Goal: Task Accomplishment & Management: Manage account settings

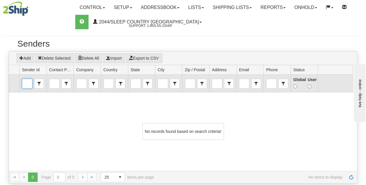
click at [27, 82] on input "Sender Id" at bounding box center [27, 83] width 10 height 9
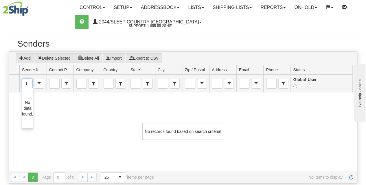
scroll to position [0, 2]
type input "f"
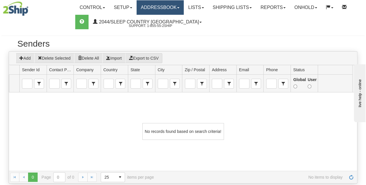
click at [178, 10] on link "Addressbook" at bounding box center [159, 7] width 47 height 14
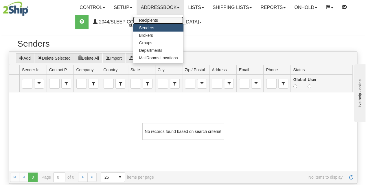
click at [153, 20] on span "Recipients" at bounding box center [148, 20] width 19 height 5
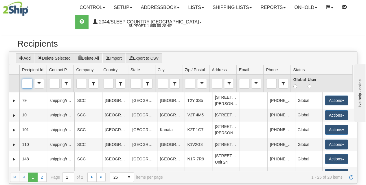
click at [29, 81] on input "Recipient Id" at bounding box center [27, 83] width 10 height 9
type input "f"
type input "F"
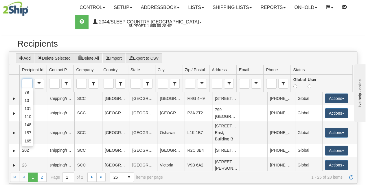
scroll to position [87, 0]
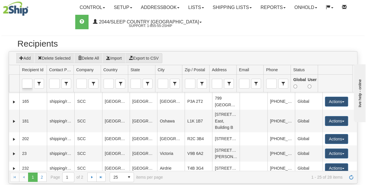
click at [175, 40] on h2 "Recipients" at bounding box center [182, 44] width 331 height 10
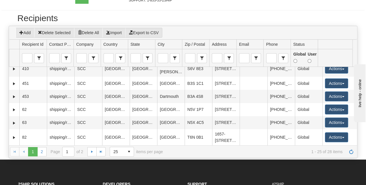
scroll to position [0, 0]
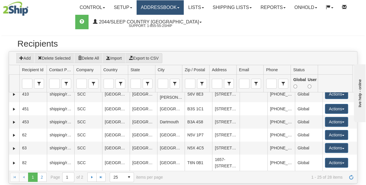
click at [175, 9] on link "Addressbook" at bounding box center [159, 7] width 47 height 14
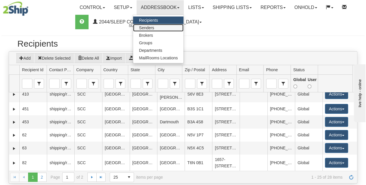
click at [153, 29] on span "Senders" at bounding box center [146, 27] width 15 height 5
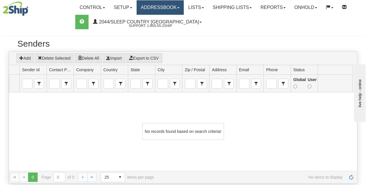
click at [166, 10] on link "Addressbook" at bounding box center [159, 7] width 47 height 14
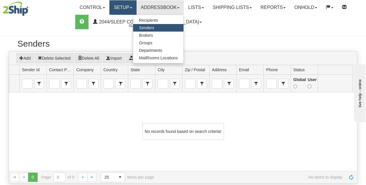
click at [131, 12] on link "Setup" at bounding box center [122, 7] width 27 height 14
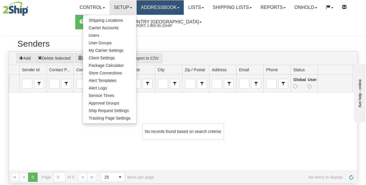
click at [162, 10] on link "Addressbook" at bounding box center [159, 7] width 47 height 14
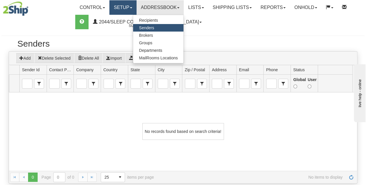
click at [131, 10] on link "Setup" at bounding box center [122, 7] width 27 height 14
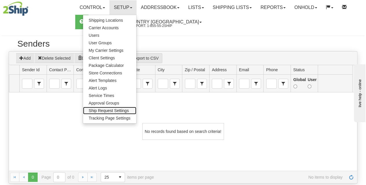
click at [113, 112] on span "Ship Request Settings" at bounding box center [109, 110] width 40 height 5
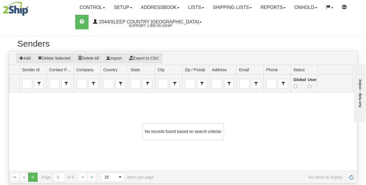
click at [34, 68] on span "Sender Id" at bounding box center [31, 70] width 18 height 6
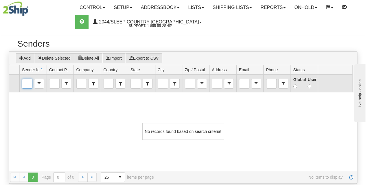
click at [25, 84] on input "Sender Id" at bounding box center [27, 83] width 10 height 9
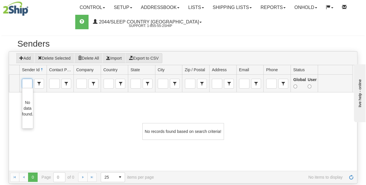
type input "FASUS"
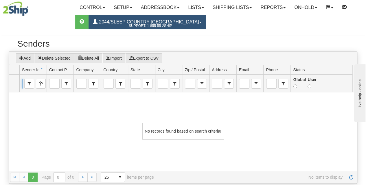
click at [142, 26] on sub "Support: 1-855-55-2SHIP" at bounding box center [147, 26] width 109 height 0
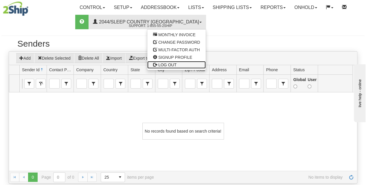
click at [158, 65] on span "LOG OUT" at bounding box center [167, 64] width 18 height 5
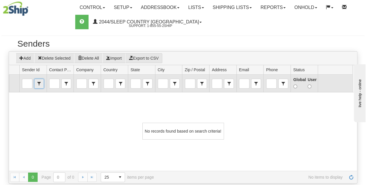
click at [38, 85] on span "select" at bounding box center [38, 83] width 9 height 9
click at [27, 80] on input "Sender Id" at bounding box center [27, 83] width 10 height 9
type input "FASUS"
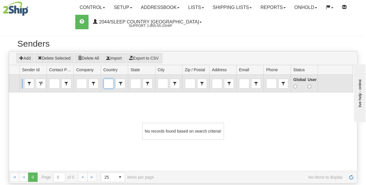
click at [108, 82] on input "Country" at bounding box center [109, 83] width 10 height 9
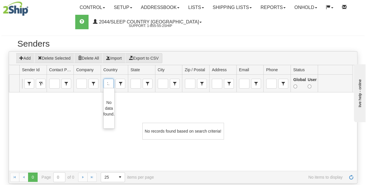
type input "CA"
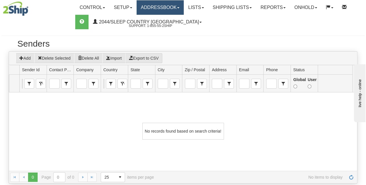
click at [171, 6] on link "Addressbook" at bounding box center [159, 7] width 47 height 14
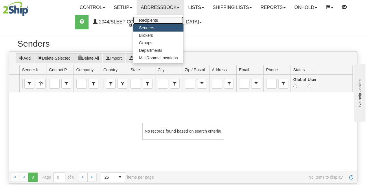
click at [157, 18] on span "Recipients" at bounding box center [148, 20] width 19 height 5
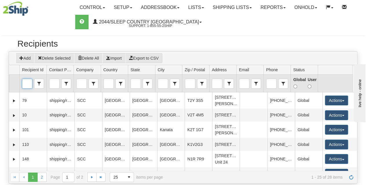
click at [29, 84] on input "Recipient Id" at bounding box center [27, 83] width 10 height 9
type input "F"
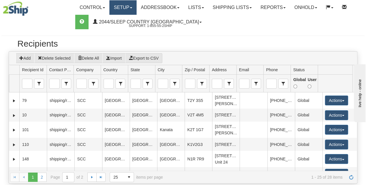
click at [133, 9] on link "Setup" at bounding box center [122, 7] width 27 height 14
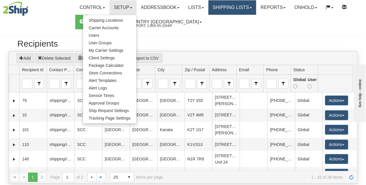
click at [248, 10] on link "Shipping lists" at bounding box center [232, 7] width 48 height 14
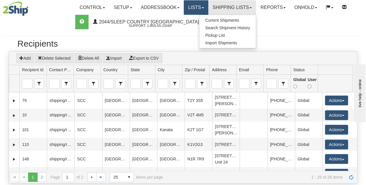
click at [208, 11] on link "Lists" at bounding box center [195, 7] width 24 height 14
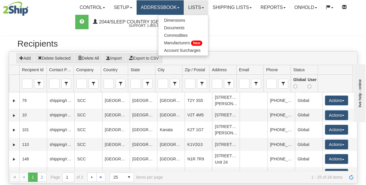
click at [176, 12] on link "Addressbook" at bounding box center [159, 7] width 47 height 14
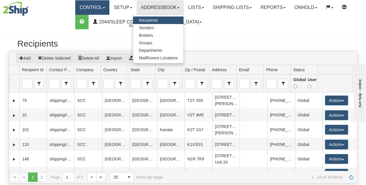
click at [105, 9] on link "Control" at bounding box center [92, 7] width 34 height 14
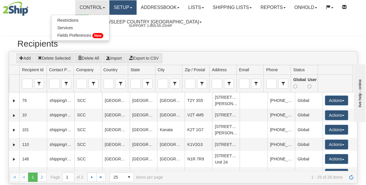
click at [128, 12] on link "Setup" at bounding box center [122, 7] width 27 height 14
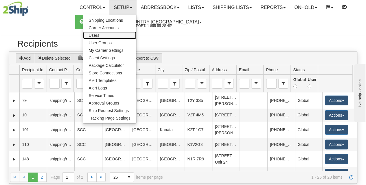
click at [99, 36] on span "Users" at bounding box center [94, 35] width 11 height 5
